Goal: Check status: Check status

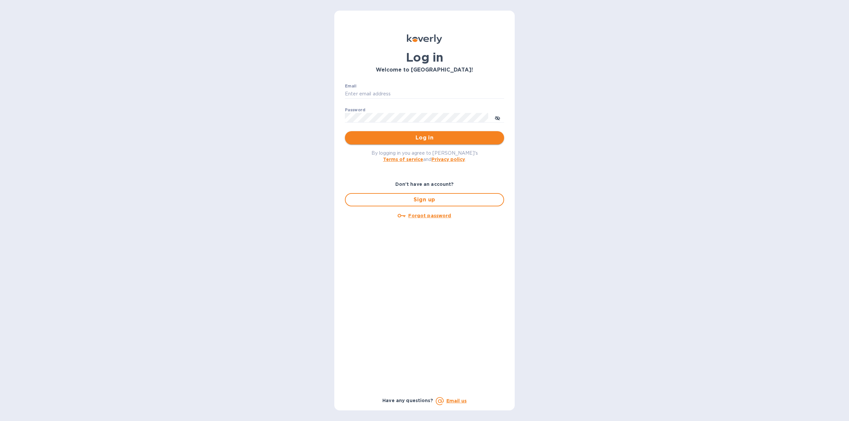
type input "[US_STATE][DOMAIN_NAME][EMAIL_ADDRESS][DOMAIN_NAME]"
click at [441, 139] on span "Log in" at bounding box center [424, 138] width 148 height 8
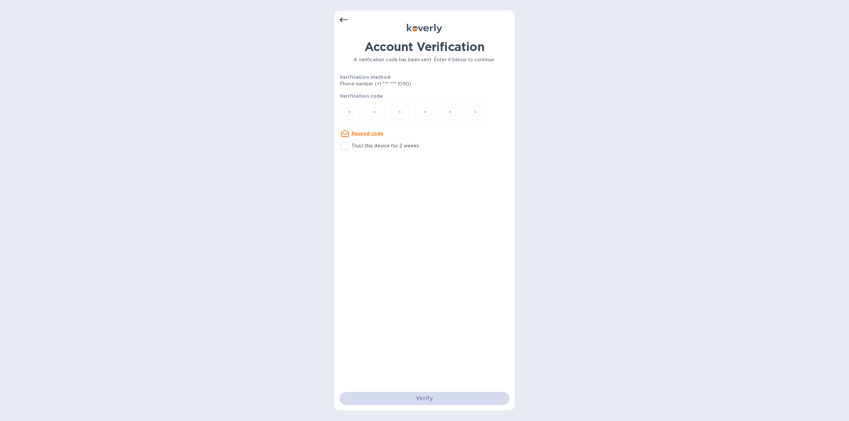
click at [343, 148] on input "Trust this device for 2 weeks" at bounding box center [344, 146] width 14 height 14
checkbox input "true"
click at [350, 114] on input "number" at bounding box center [349, 114] width 9 height 12
type input "3"
type input "2"
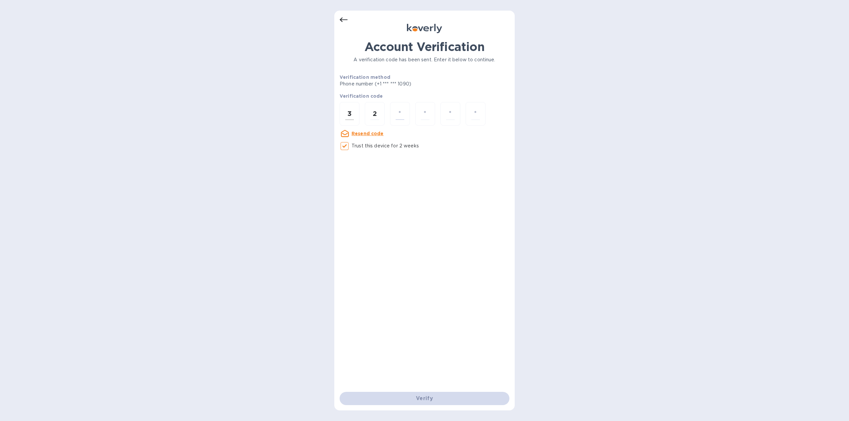
type input "9"
type input "2"
type input "3"
type input "1"
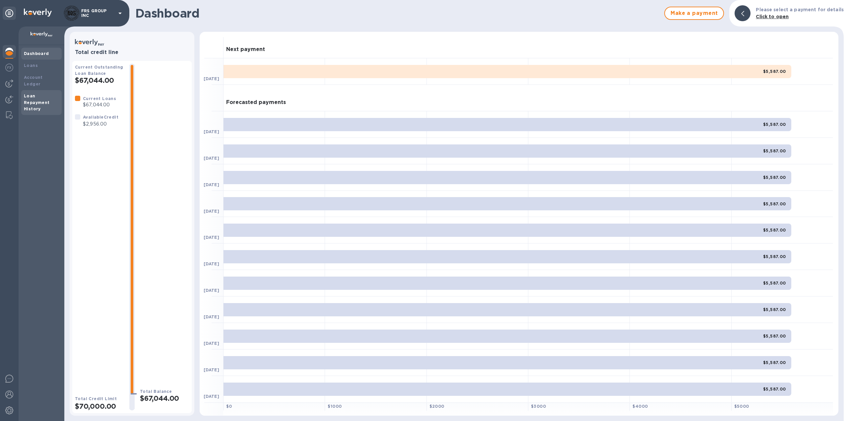
click at [36, 96] on b "Loan Repayment History" at bounding box center [37, 102] width 26 height 18
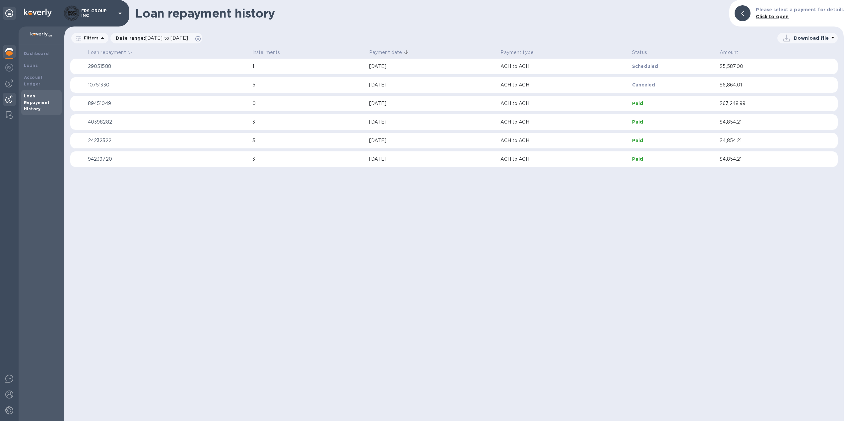
click at [8, 99] on img at bounding box center [9, 99] width 8 height 8
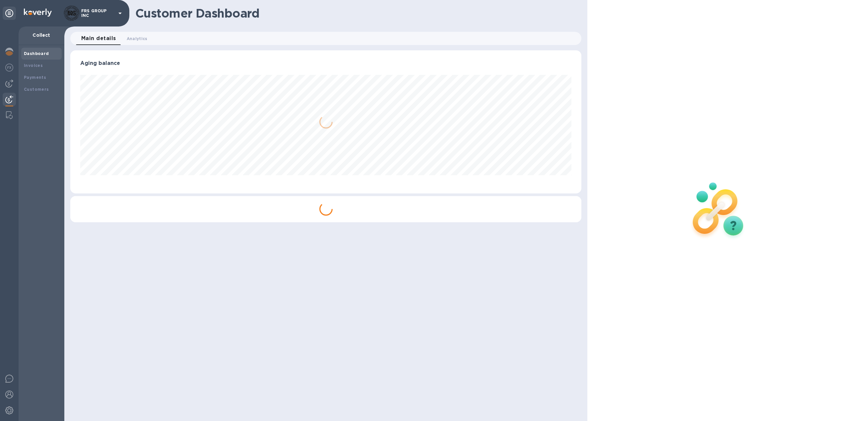
scroll to position [143, 511]
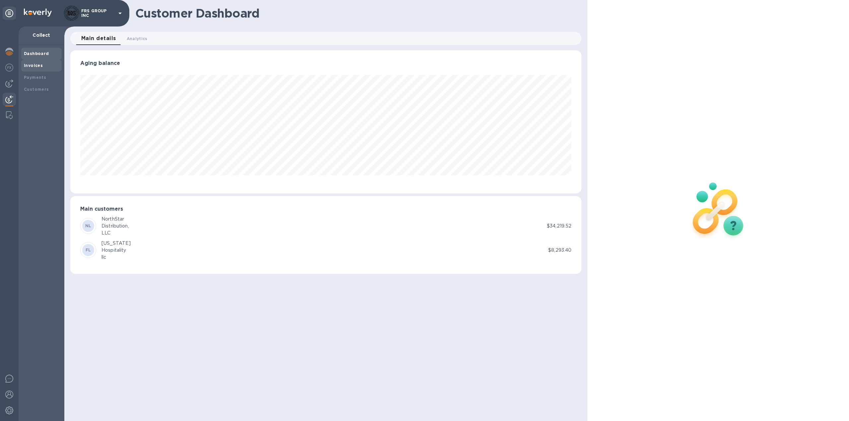
click at [36, 65] on b "Invoices" at bounding box center [33, 65] width 19 height 5
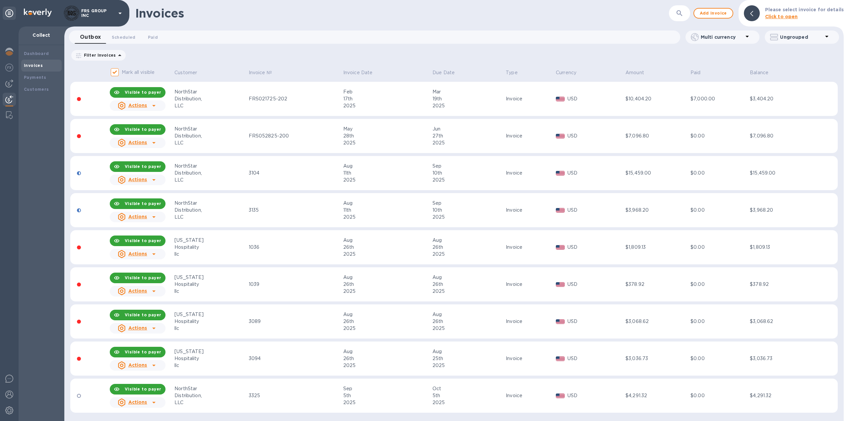
click at [118, 55] on icon at bounding box center [119, 55] width 3 height 2
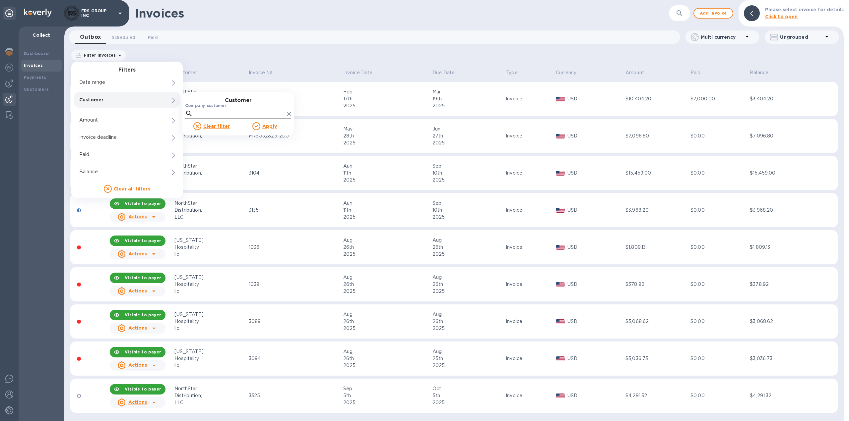
click at [209, 112] on input "Company customer" at bounding box center [240, 114] width 89 height 10
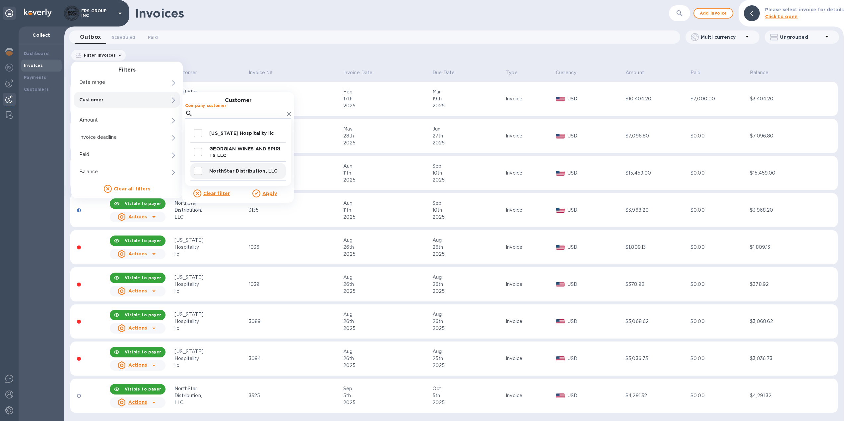
click at [199, 172] on input "decorative checkbox" at bounding box center [198, 171] width 14 height 14
checkbox input "true"
click at [270, 195] on u "Apply" at bounding box center [269, 193] width 15 height 5
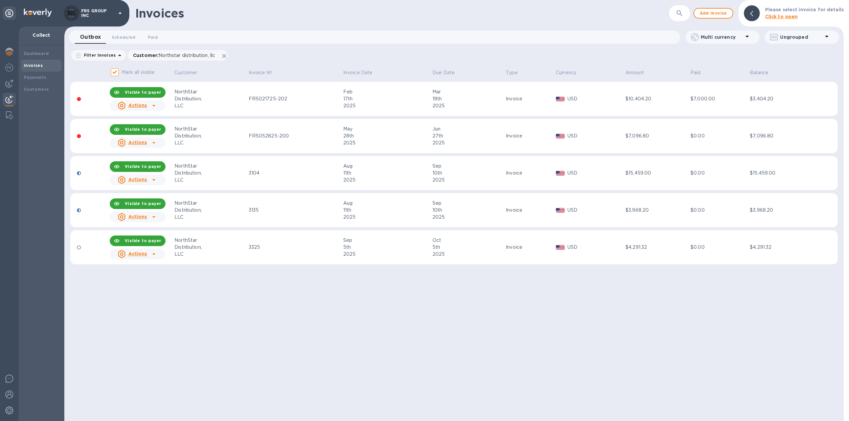
click at [238, 135] on div "Distribution," at bounding box center [210, 136] width 72 height 7
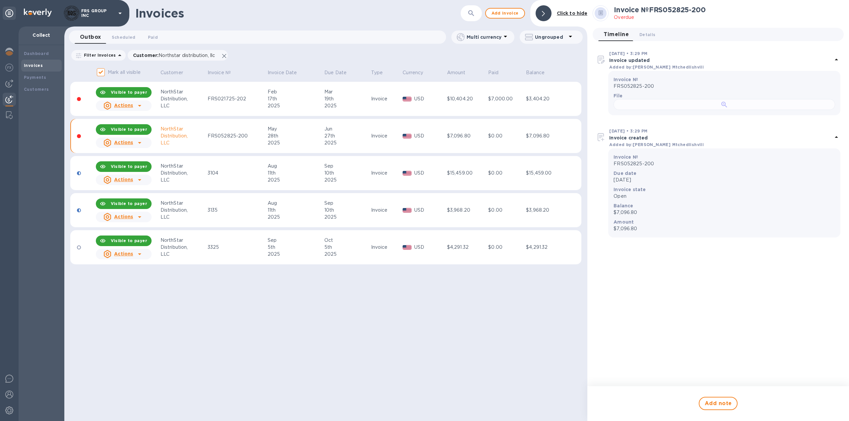
click at [708, 110] on div at bounding box center [723, 104] width 221 height 11
click at [513, 321] on div "Invoices ​ Add invoice Click to hide Outbox 0 Scheduled 0 Paid 0 Multi currency…" at bounding box center [325, 210] width 523 height 421
click at [420, 299] on div "Invoices ​ Add invoice Click to hide Outbox 0 Scheduled 0 Paid 0 Multi currency…" at bounding box center [325, 210] width 523 height 421
click at [359, 106] on div "2025" at bounding box center [346, 105] width 45 height 7
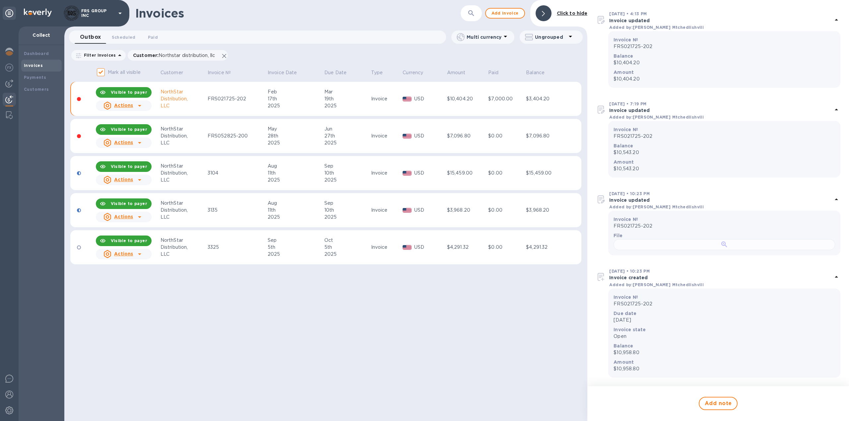
scroll to position [769, 0]
click at [707, 239] on div at bounding box center [723, 244] width 221 height 11
click at [496, 314] on div "Invoices ​ Add invoice Click to hide Outbox 0 Scheduled 0 Paid 0 Multi currency…" at bounding box center [325, 210] width 523 height 421
